Goal: Transaction & Acquisition: Purchase product/service

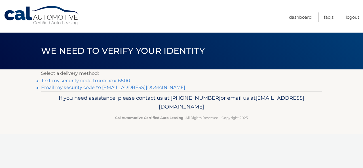
click at [41, 81] on li "Text my security code to xxx-xxx-6800" at bounding box center [181, 80] width 281 height 7
click at [56, 80] on link "Text my security code to xxx-xxx-6800" at bounding box center [85, 80] width 89 height 5
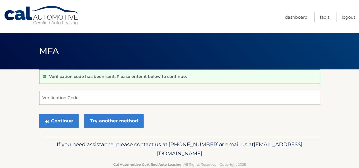
click at [80, 99] on input "Verification Code" at bounding box center [179, 98] width 281 height 14
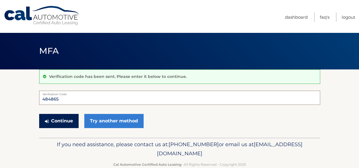
type input "484865"
click at [66, 123] on button "Continue" at bounding box center [58, 121] width 39 height 14
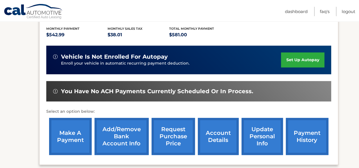
scroll to position [132, 0]
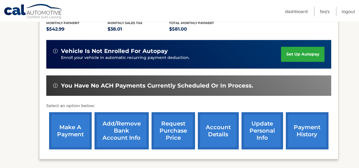
click at [73, 131] on link "make a payment" at bounding box center [70, 130] width 43 height 37
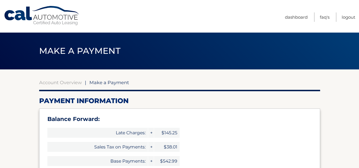
select select "YTZkMTAxYjItNDRhOC00NDhlLTg0MzMtMjA2NGQzNjQ3MGIy"
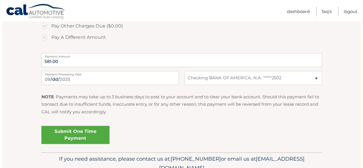
scroll to position [265, 0]
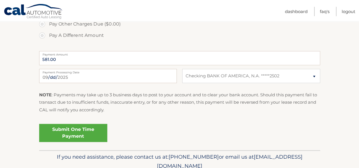
click at [70, 131] on link "Submit One Time Payment" at bounding box center [73, 133] width 68 height 18
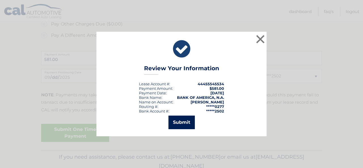
click at [183, 121] on button "Submit" at bounding box center [182, 123] width 26 height 14
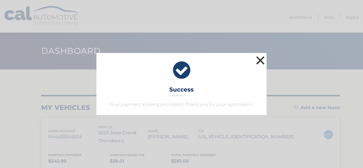
click at [255, 60] on button "×" at bounding box center [260, 60] width 11 height 11
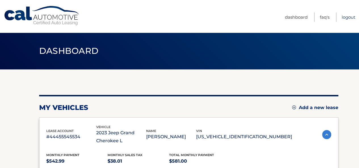
click at [349, 16] on link "Logout" at bounding box center [349, 16] width 14 height 9
